Goal: Information Seeking & Learning: Learn about a topic

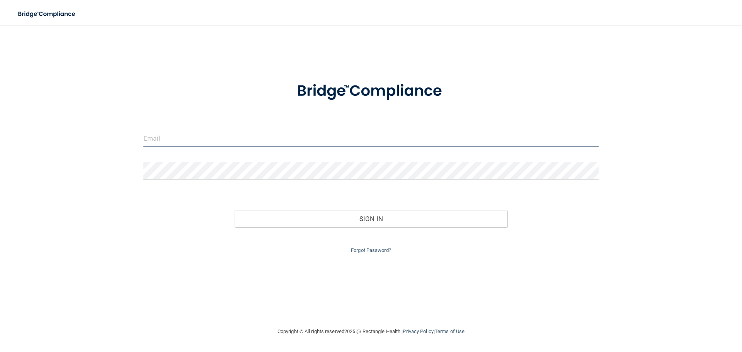
click at [212, 136] on input "email" at bounding box center [370, 138] width 455 height 17
type input "[EMAIL_ADDRESS][DOMAIN_NAME]"
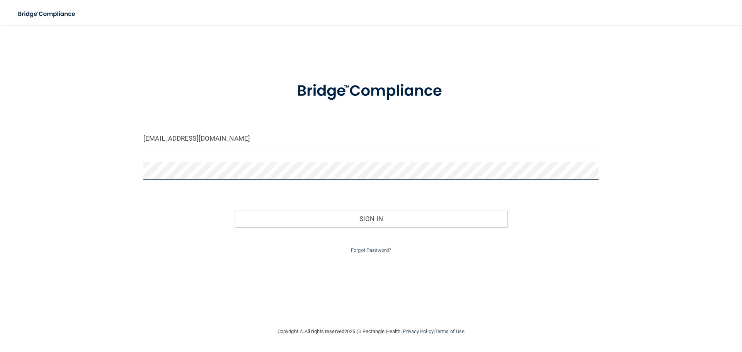
click at [235, 210] on button "Sign In" at bounding box center [371, 218] width 273 height 17
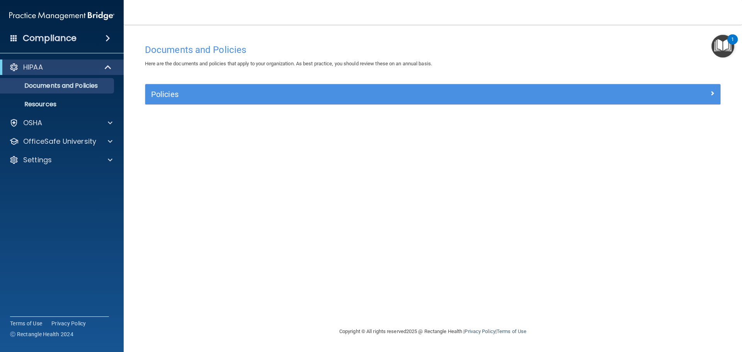
click at [721, 41] on img "Open Resource Center, 1 new notification" at bounding box center [722, 46] width 23 height 23
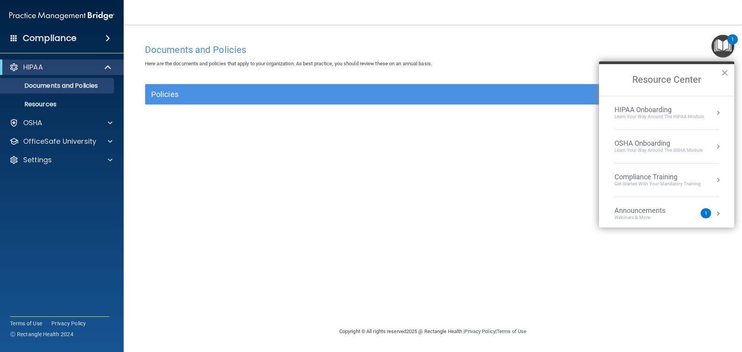
click at [518, 15] on nav "Toggle navigation [PERSON_NAME] [EMAIL_ADDRESS][DOMAIN_NAME] Manage My Enterpri…" at bounding box center [433, 12] width 618 height 25
click at [13, 36] on span at bounding box center [13, 37] width 7 height 7
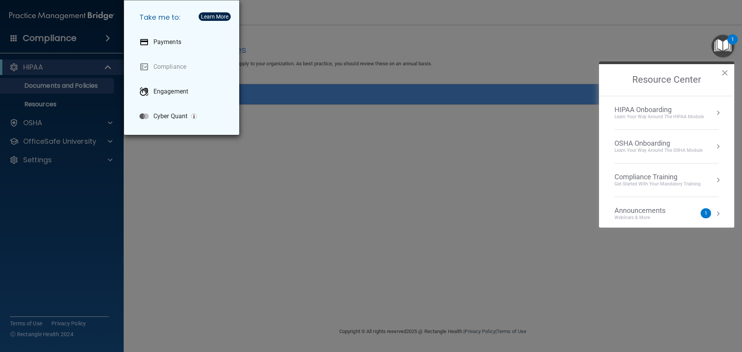
click at [300, 211] on div "Take me to: Payments Compliance Engagement Cyber Quant" at bounding box center [371, 176] width 742 height 352
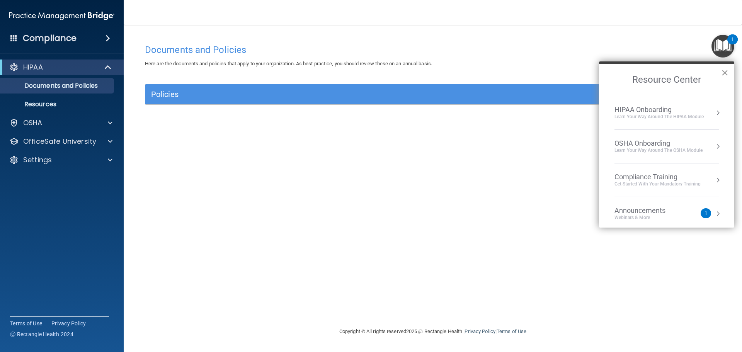
click at [725, 72] on button "×" at bounding box center [724, 72] width 7 height 12
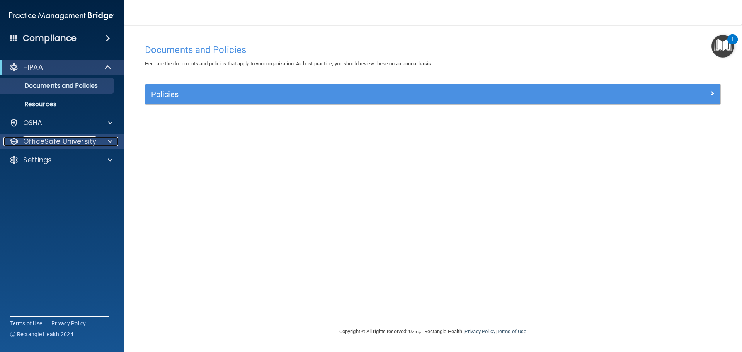
click at [112, 138] on span at bounding box center [110, 141] width 5 height 9
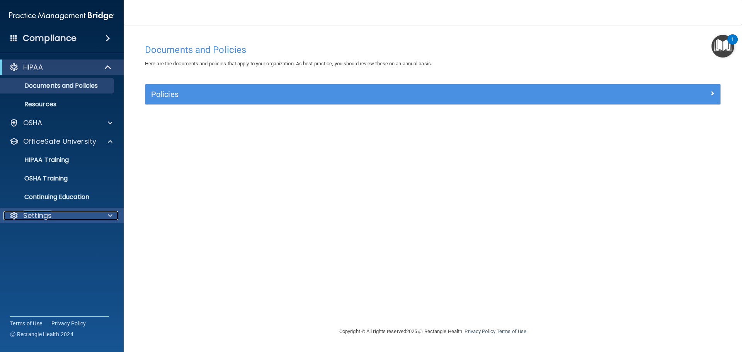
click at [110, 217] on span at bounding box center [110, 215] width 5 height 9
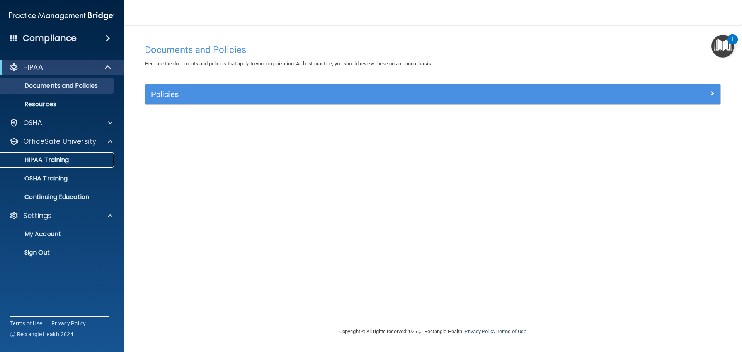
click at [77, 156] on link "HIPAA Training" at bounding box center [53, 159] width 122 height 15
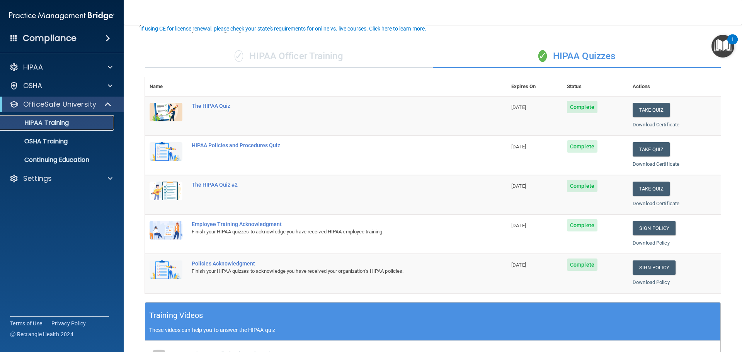
scroll to position [39, 0]
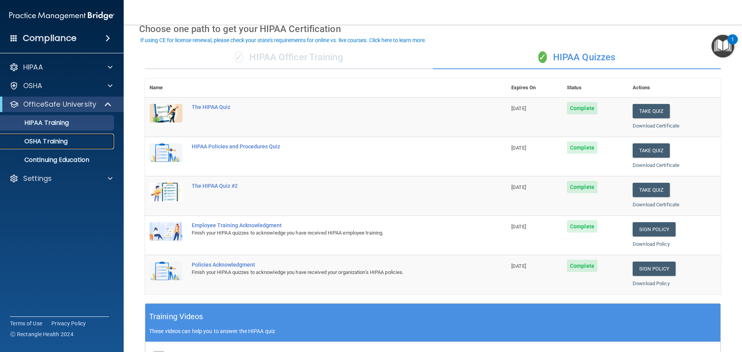
click at [78, 137] on link "OSHA Training" at bounding box center [53, 141] width 122 height 15
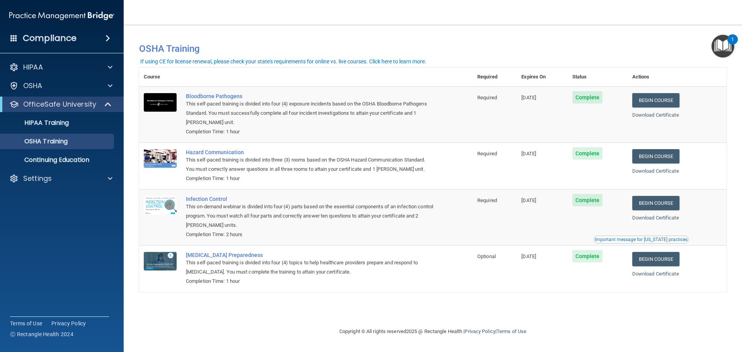
click at [517, 40] on div "You have a course that has expired or is incomplete. Please complete the course…" at bounding box center [432, 49] width 599 height 20
click at [42, 120] on p "HIPAA Training" at bounding box center [37, 123] width 64 height 8
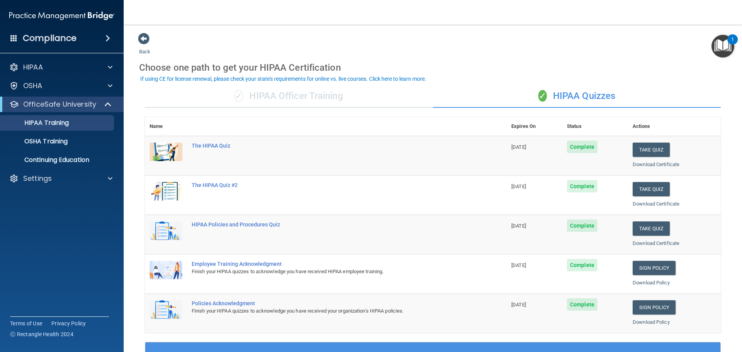
click at [305, 100] on div "✓ HIPAA Officer Training" at bounding box center [289, 96] width 288 height 23
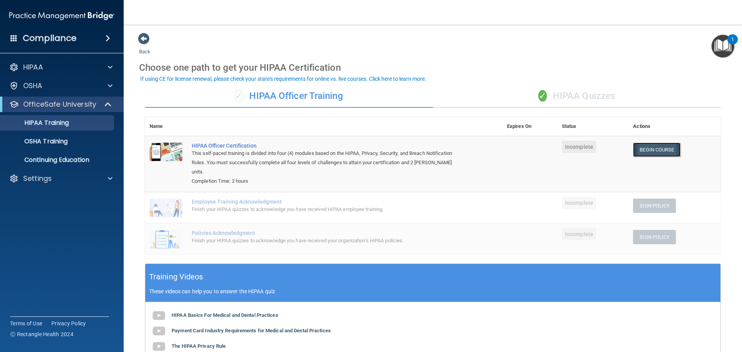
click at [639, 151] on link "Begin Course" at bounding box center [656, 150] width 47 height 14
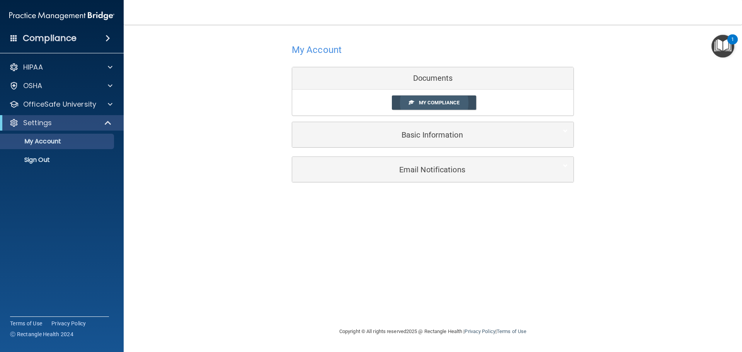
click at [423, 101] on span "My Compliance" at bounding box center [439, 103] width 41 height 6
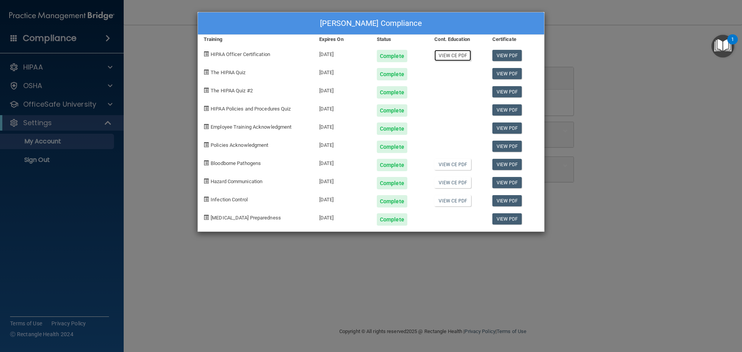
click at [449, 54] on link "View CE PDF" at bounding box center [452, 55] width 37 height 11
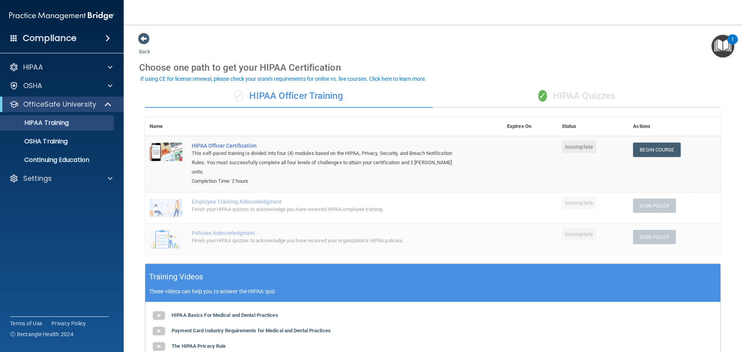
click at [544, 95] on div "✓ HIPAA Quizzes" at bounding box center [577, 96] width 288 height 23
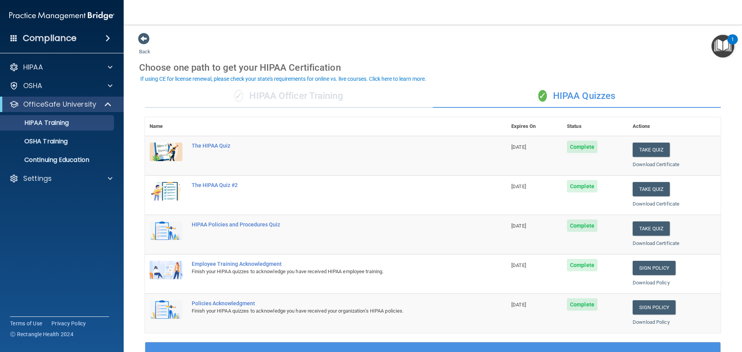
click at [307, 99] on div "✓ HIPAA Officer Training" at bounding box center [289, 96] width 288 height 23
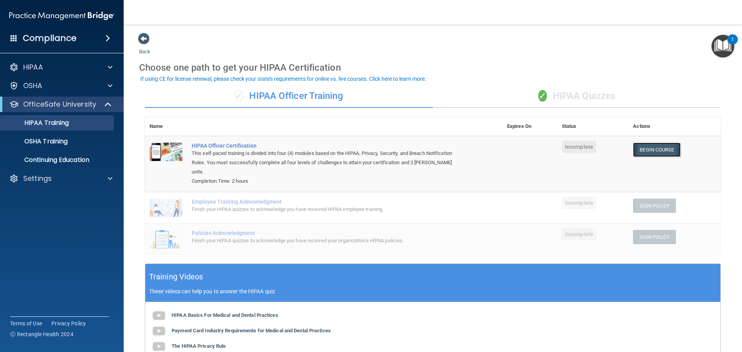
click at [642, 153] on link "Begin Course" at bounding box center [656, 150] width 47 height 14
click at [78, 153] on link "Continuing Education" at bounding box center [53, 159] width 122 height 15
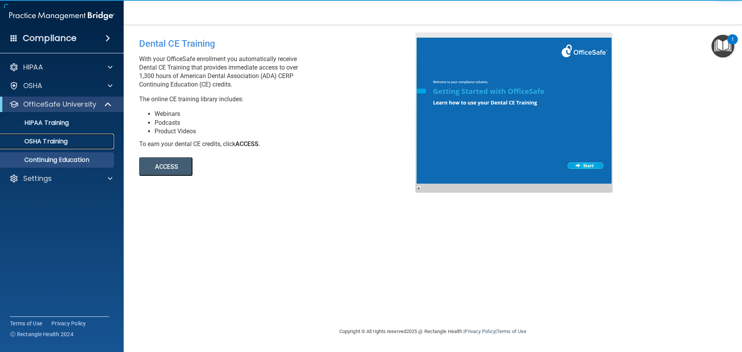
click at [76, 143] on div "OSHA Training" at bounding box center [58, 142] width 106 height 8
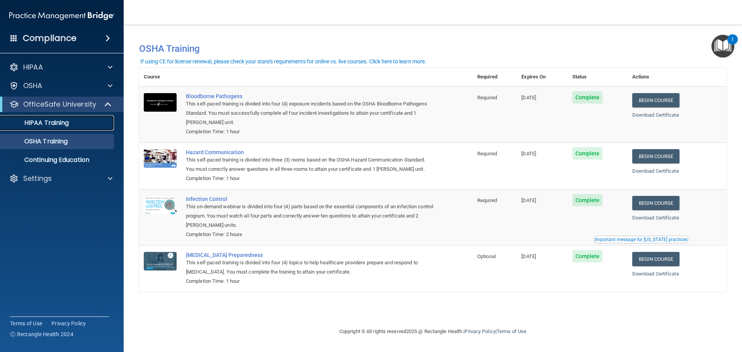
click at [69, 123] on p "HIPAA Training" at bounding box center [37, 123] width 64 height 8
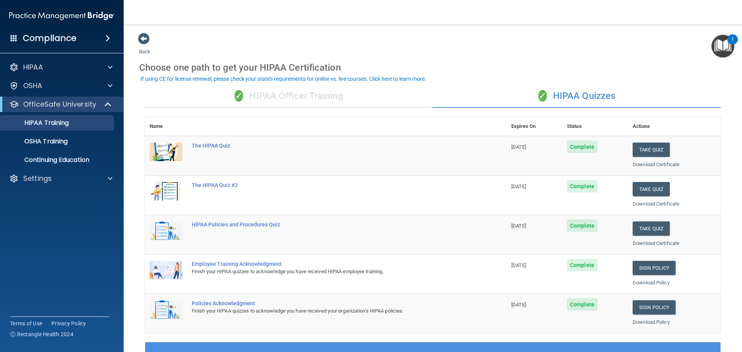
click at [310, 95] on div "✓ HIPAA Officer Training" at bounding box center [289, 96] width 288 height 23
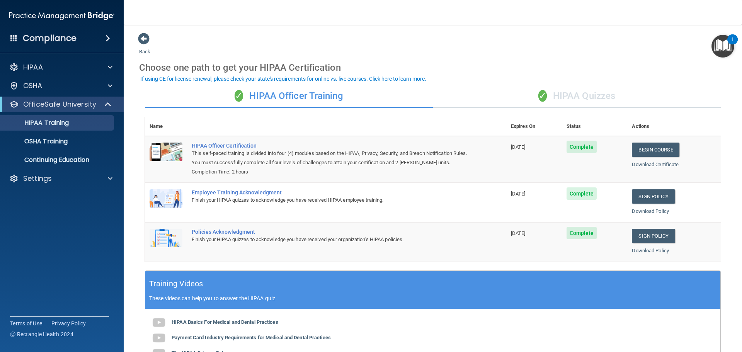
click at [567, 94] on div "✓ HIPAA Quizzes" at bounding box center [577, 96] width 288 height 23
